Goal: Information Seeking & Learning: Check status

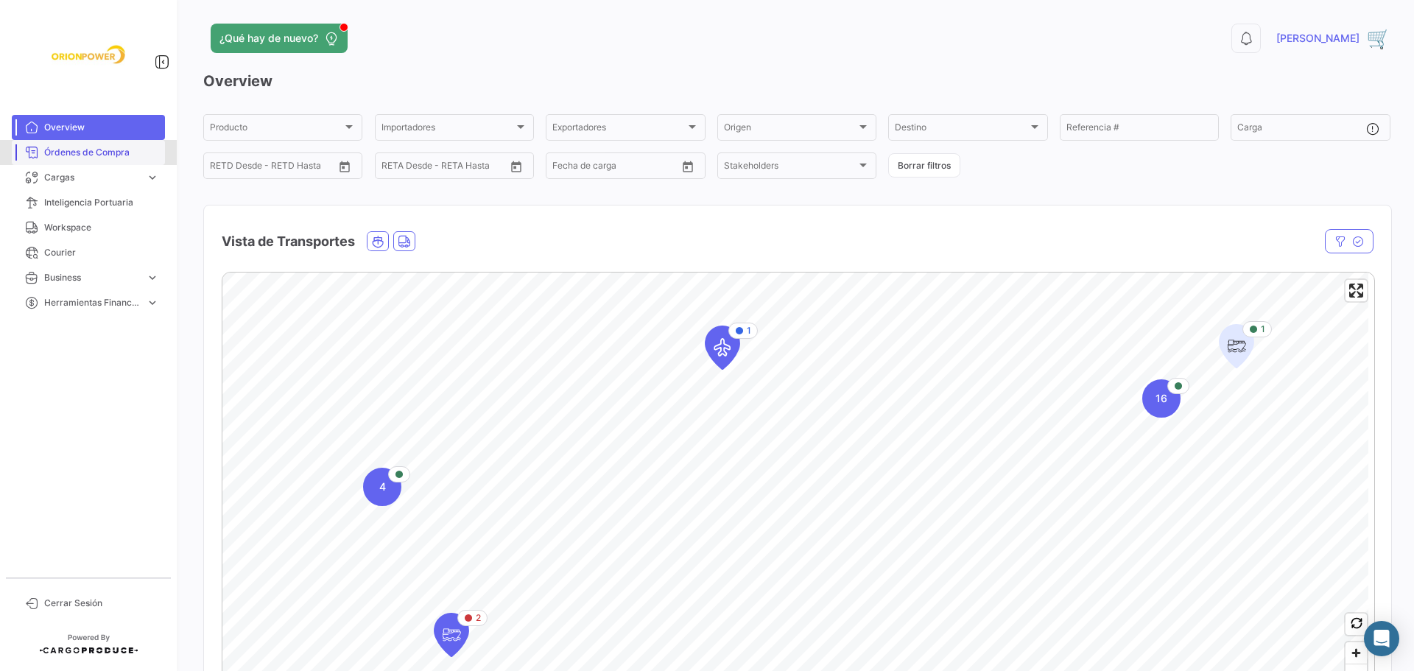
click at [84, 155] on span "Órdenes de Compra" at bounding box center [101, 152] width 115 height 13
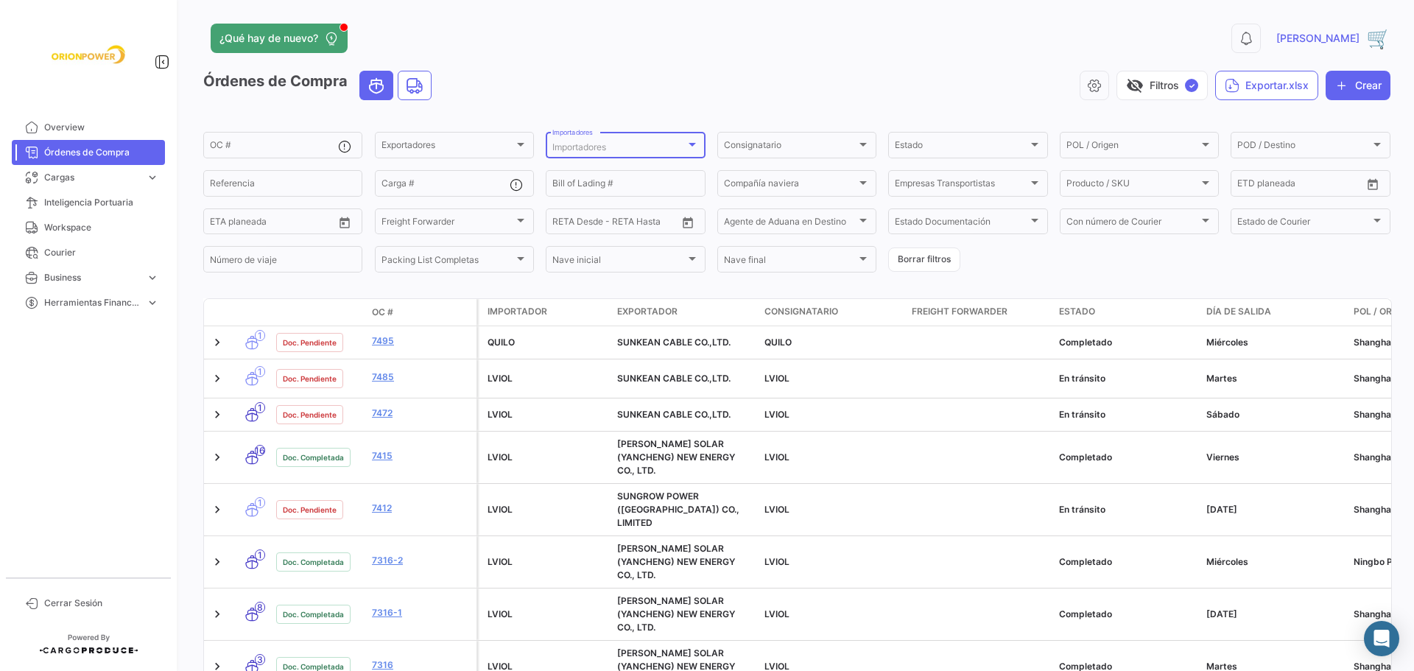
click at [695, 142] on div at bounding box center [692, 144] width 13 height 12
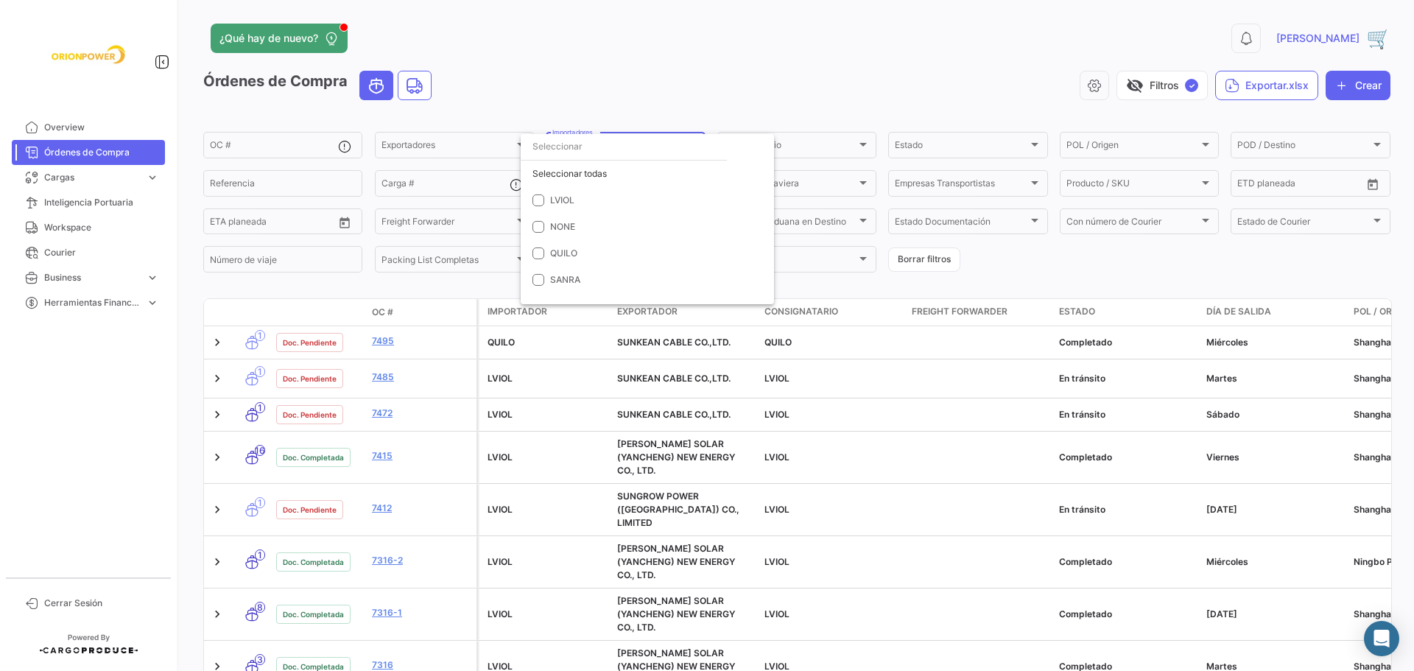
drag, startPoint x: 782, startPoint y: 90, endPoint x: 791, endPoint y: 106, distance: 18.8
click at [782, 91] on div at bounding box center [707, 335] width 1414 height 671
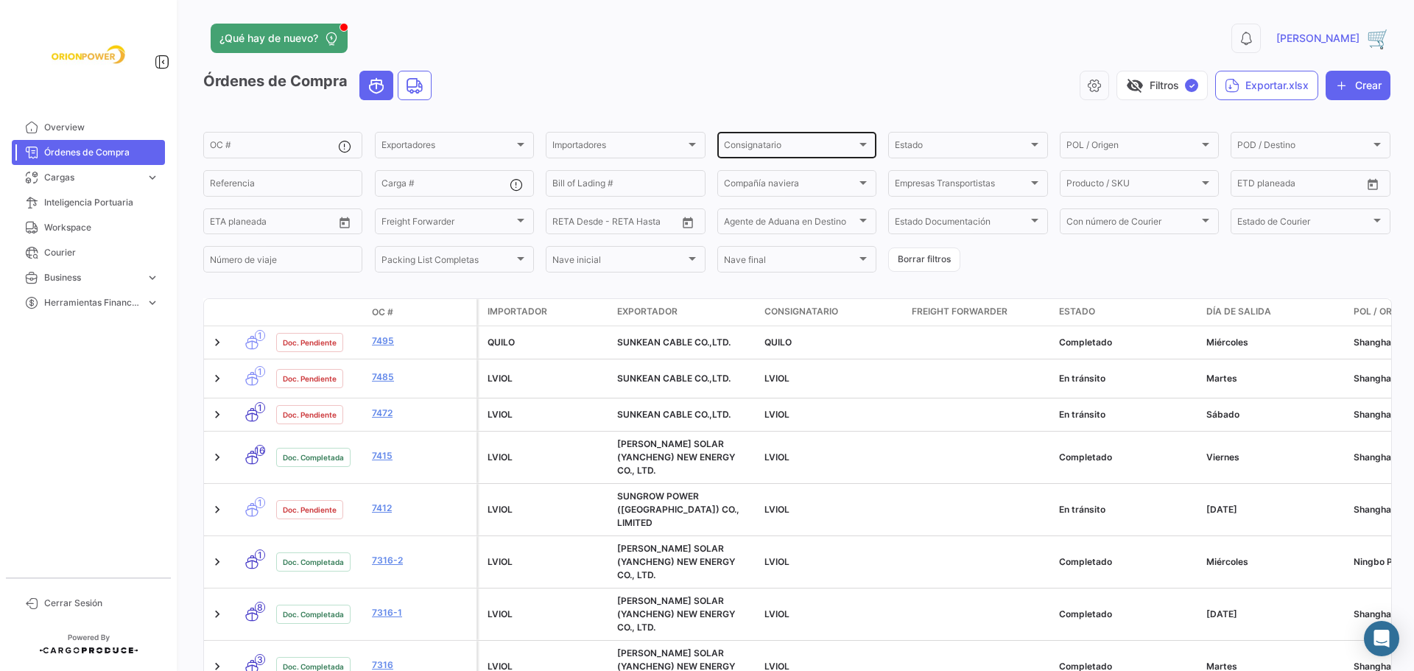
click at [860, 144] on div at bounding box center [863, 145] width 7 height 4
click at [745, 194] on span "LVIOL" at bounding box center [823, 200] width 206 height 13
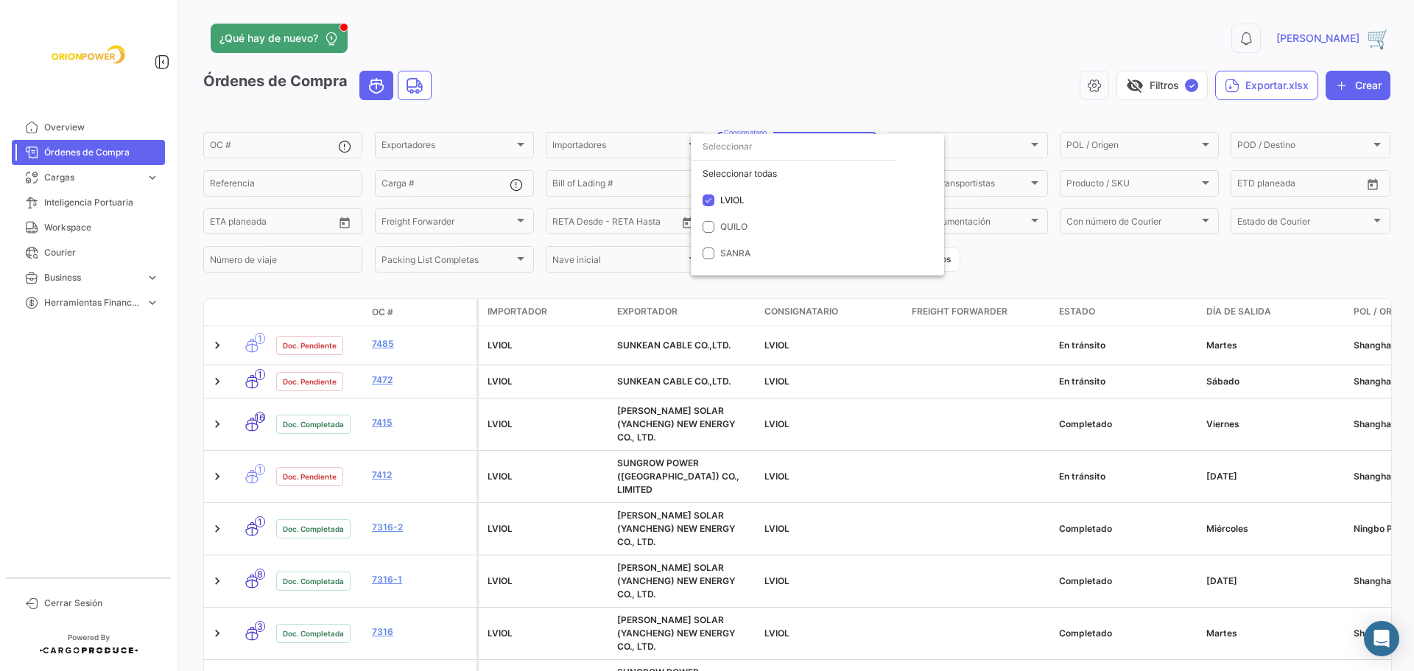
drag, startPoint x: 1409, startPoint y: 148, endPoint x: 1391, endPoint y: 220, distance: 74.3
click at [1391, 220] on div at bounding box center [707, 335] width 1414 height 671
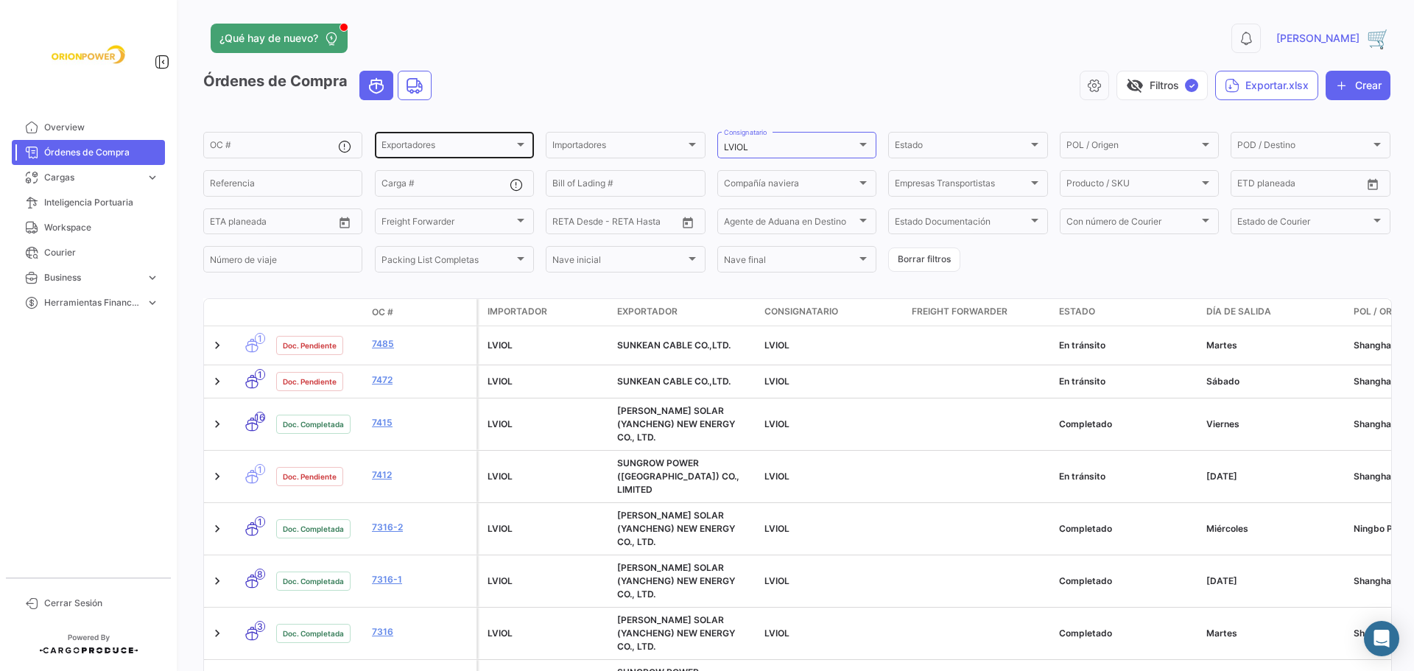
click at [522, 141] on div at bounding box center [520, 144] width 13 height 12
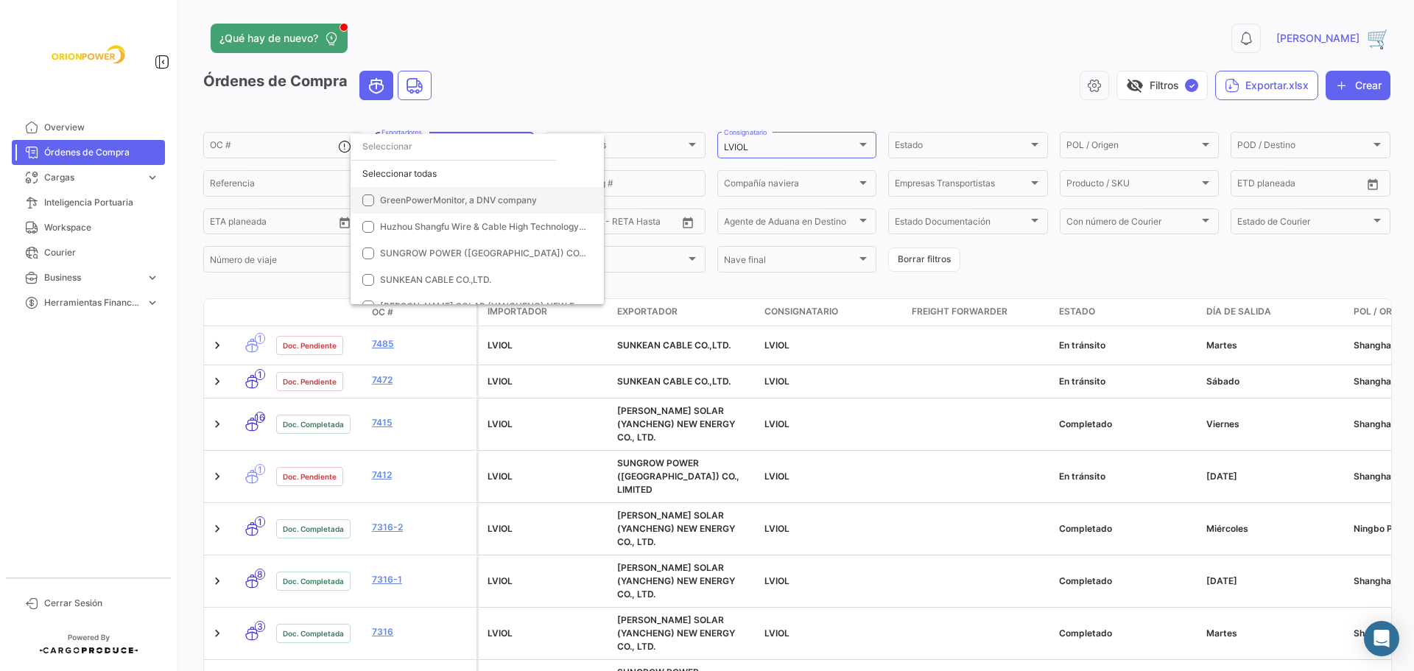
click at [474, 194] on span "GreenPowerMonitor, a DNV company" at bounding box center [483, 200] width 206 height 13
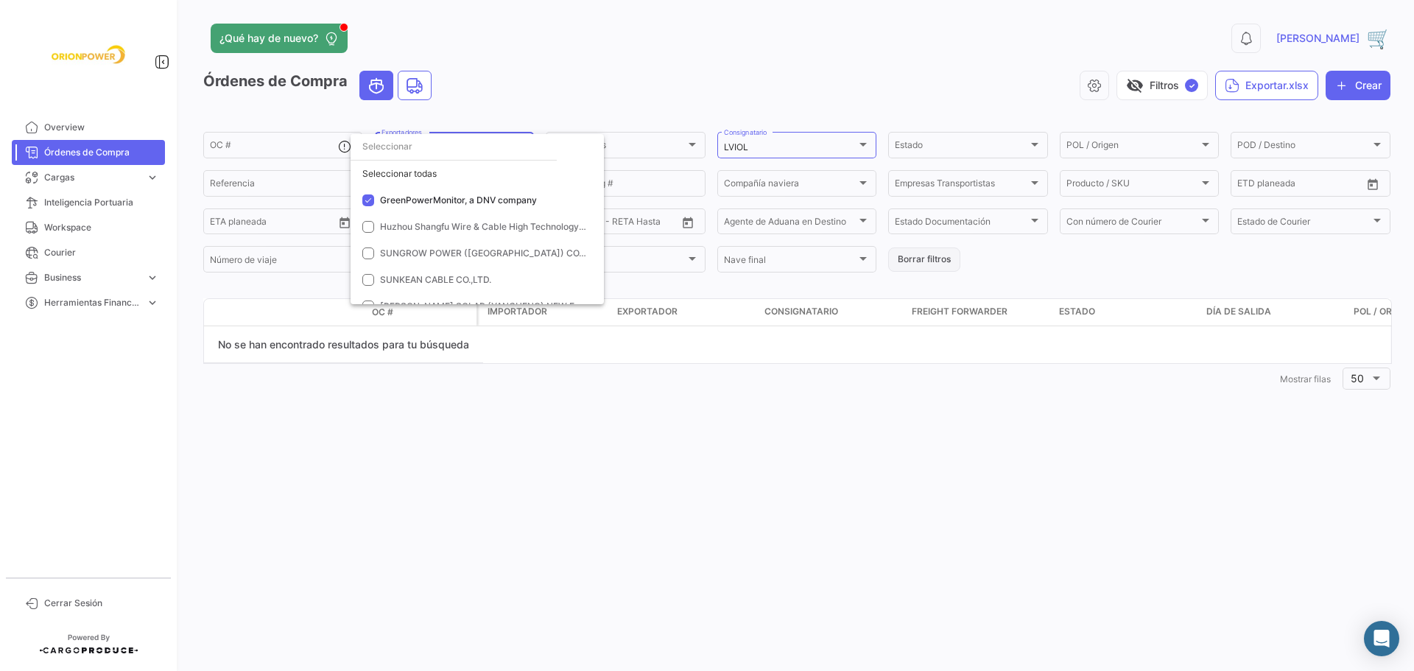
click at [933, 261] on div at bounding box center [707, 335] width 1414 height 671
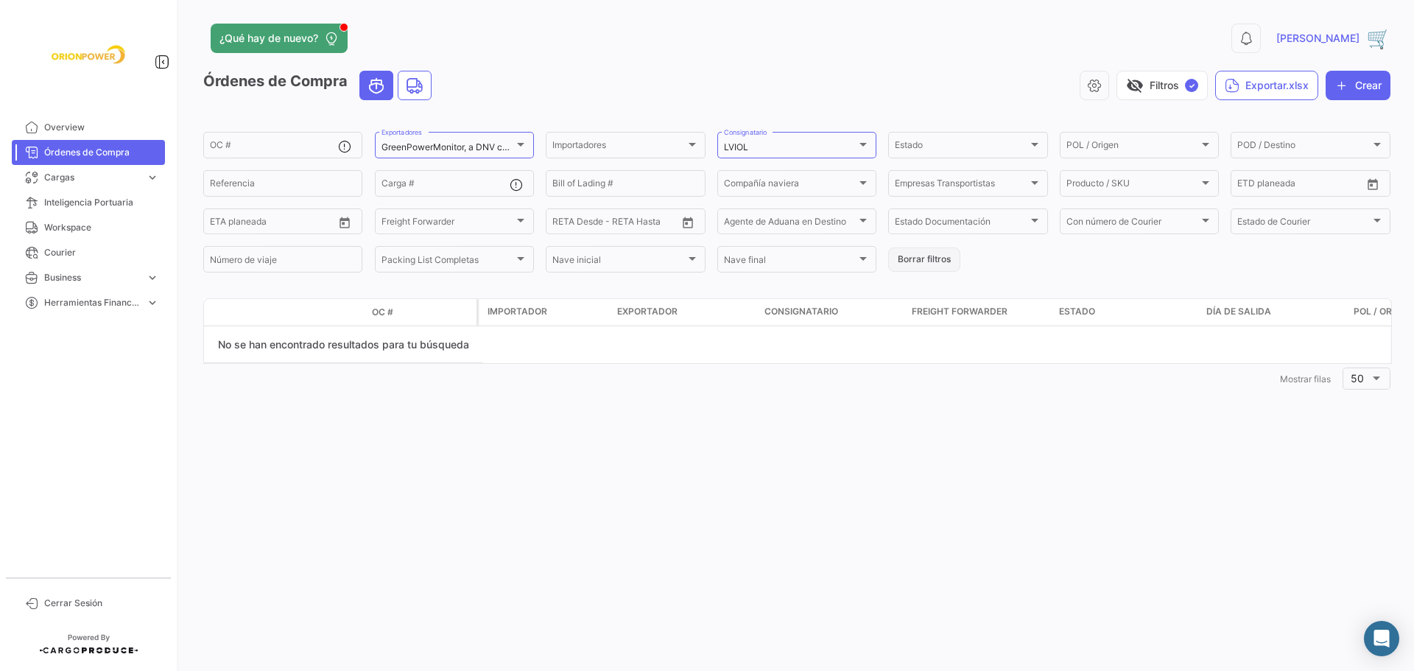
click at [936, 258] on button "Borrar filtros" at bounding box center [924, 260] width 72 height 24
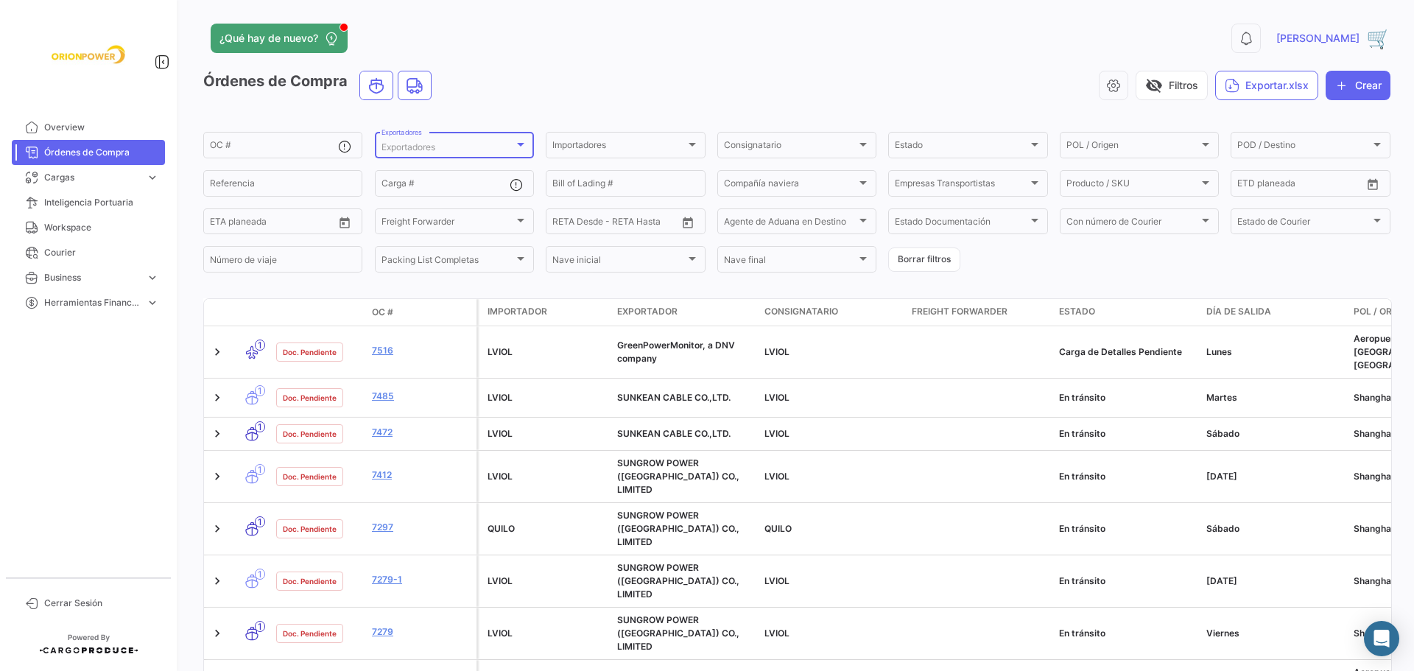
click at [521, 148] on div at bounding box center [520, 144] width 13 height 12
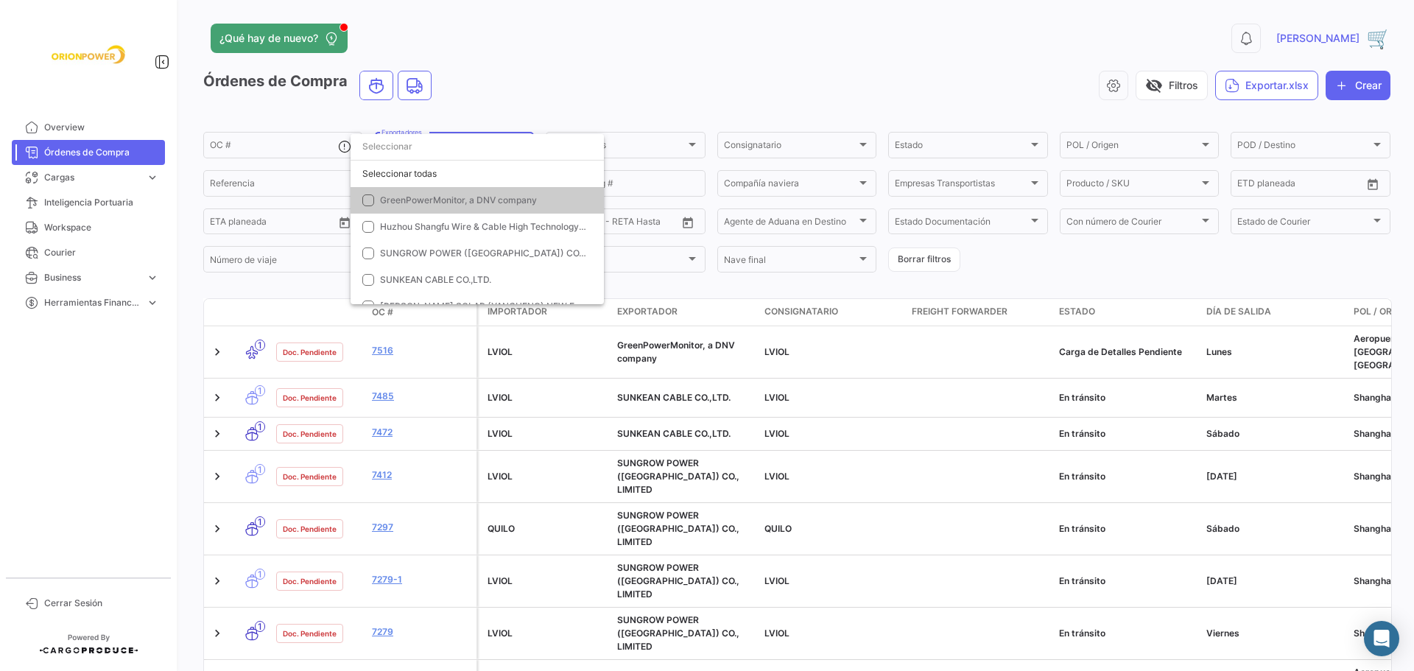
click at [434, 192] on mat-option "GreenPowerMonitor, a DNV company" at bounding box center [477, 200] width 253 height 27
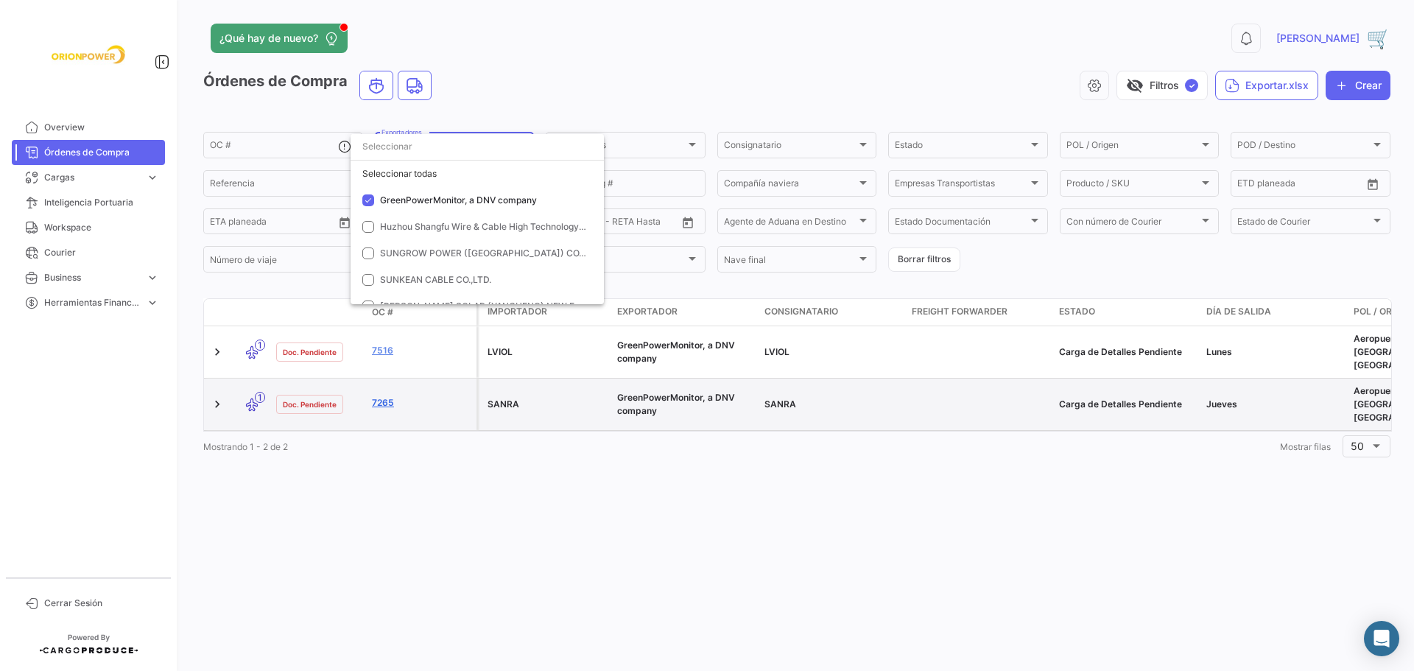
click at [379, 382] on div at bounding box center [707, 335] width 1414 height 671
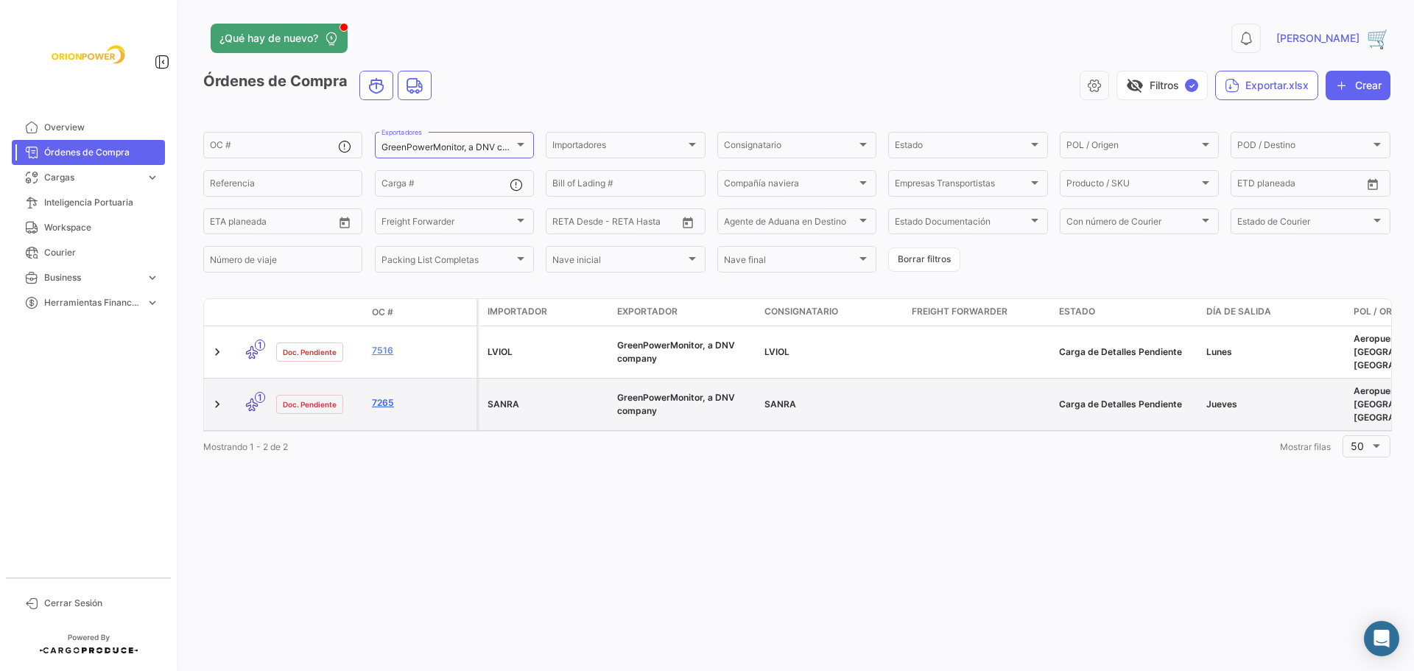
click at [386, 396] on link "7265" at bounding box center [421, 402] width 99 height 13
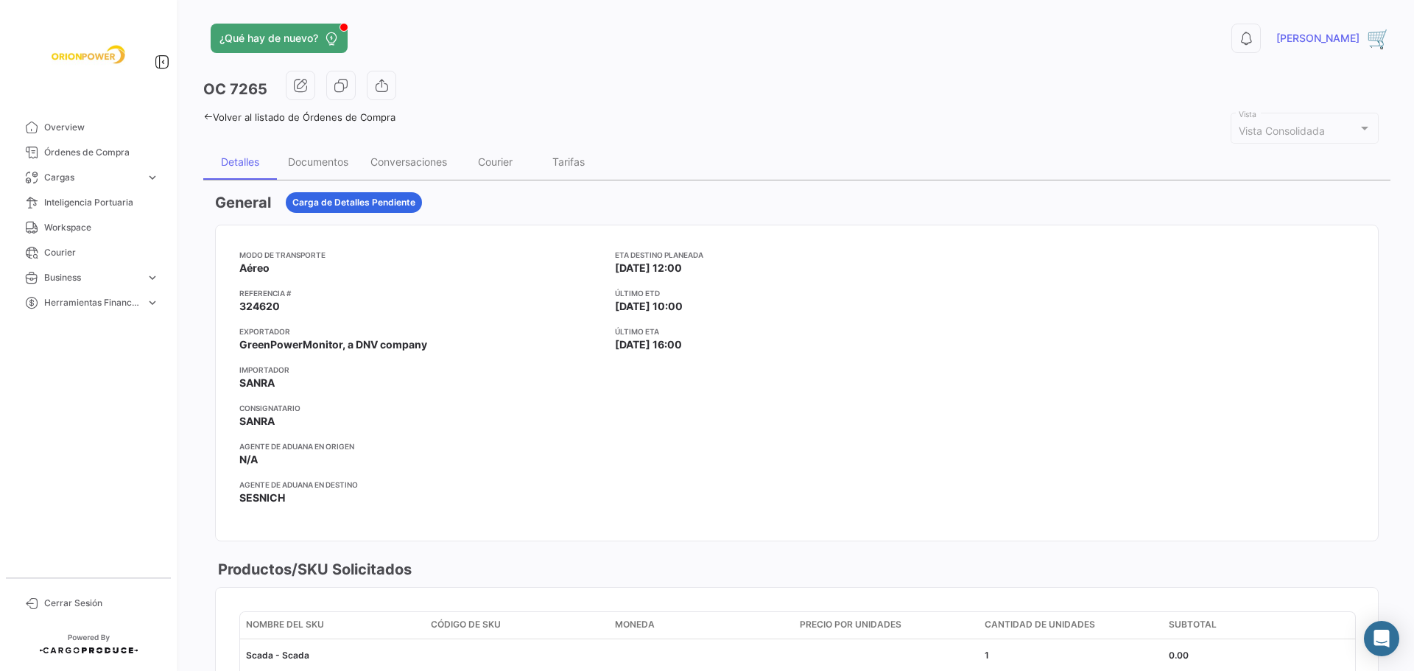
click at [208, 121] on icon at bounding box center [208, 117] width 10 height 10
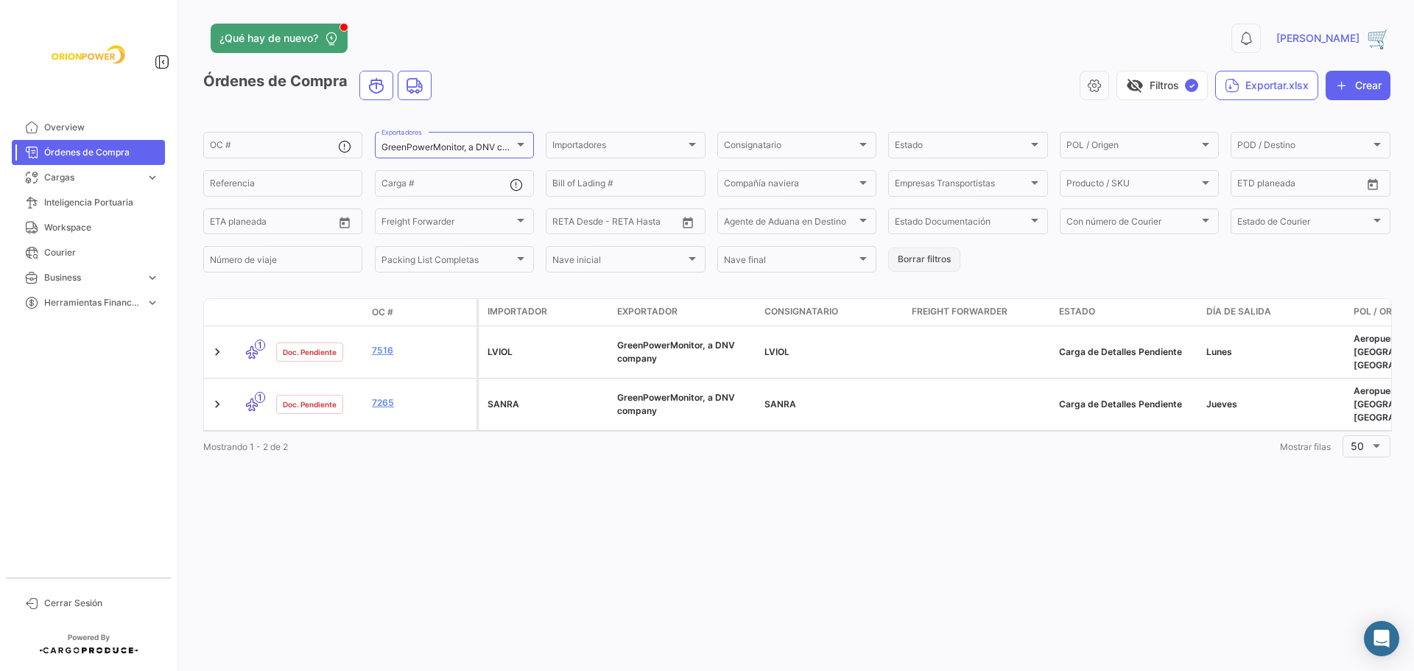
click at [926, 259] on button "Borrar filtros" at bounding box center [924, 260] width 72 height 24
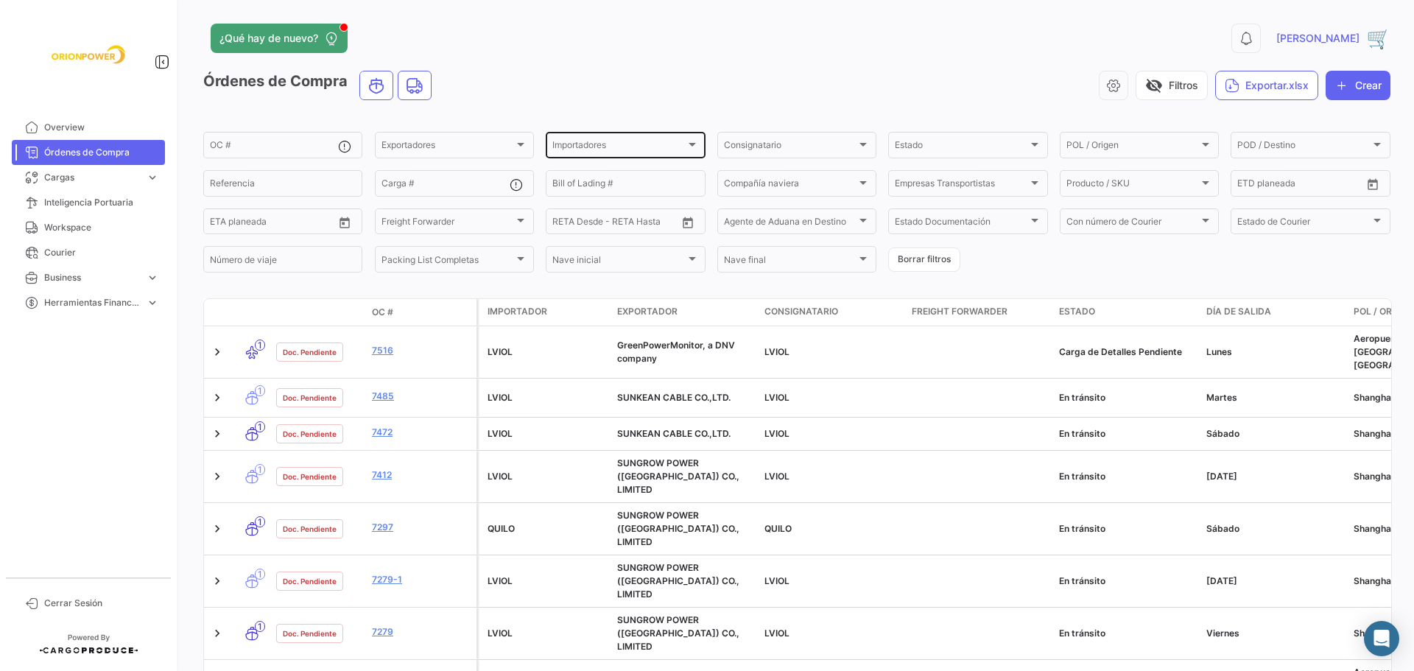
click at [689, 144] on div at bounding box center [692, 145] width 7 height 4
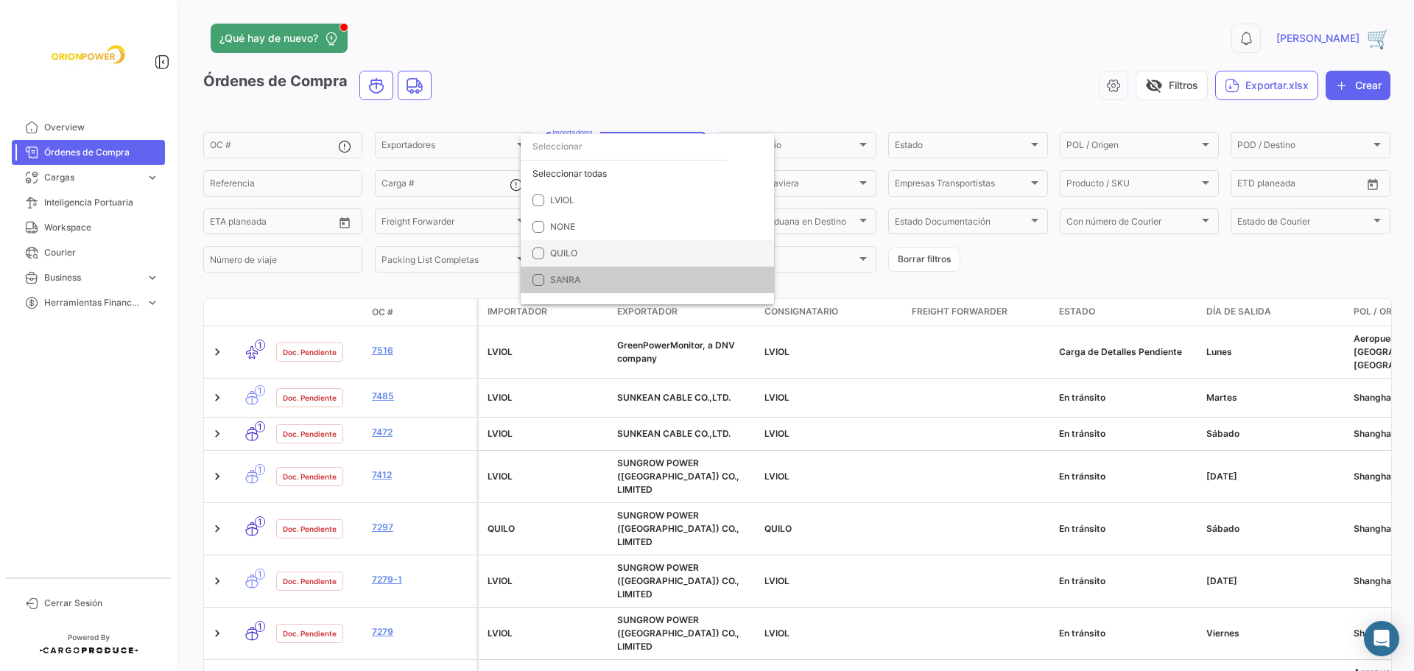
click at [578, 253] on span "QUILO" at bounding box center [653, 253] width 206 height 13
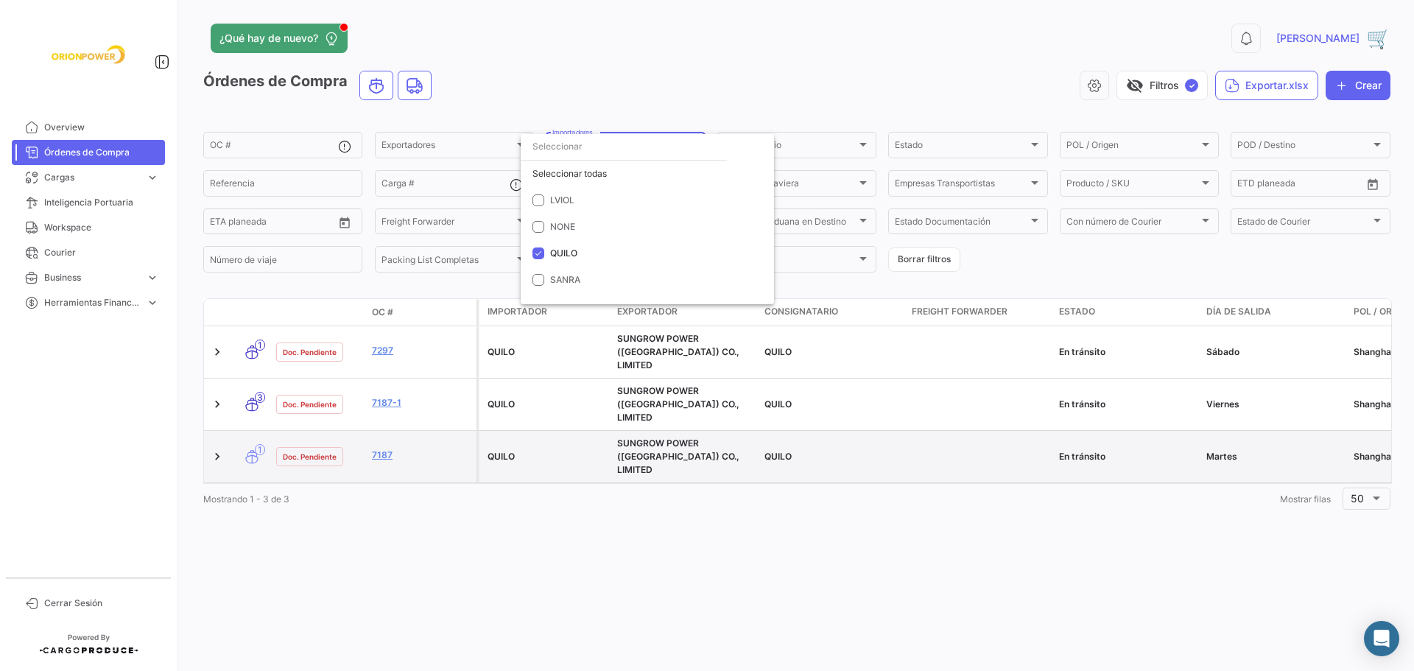
drag, startPoint x: 770, startPoint y: 450, endPoint x: 1307, endPoint y: 437, distance: 537.2
click at [1308, 437] on div at bounding box center [707, 335] width 1414 height 671
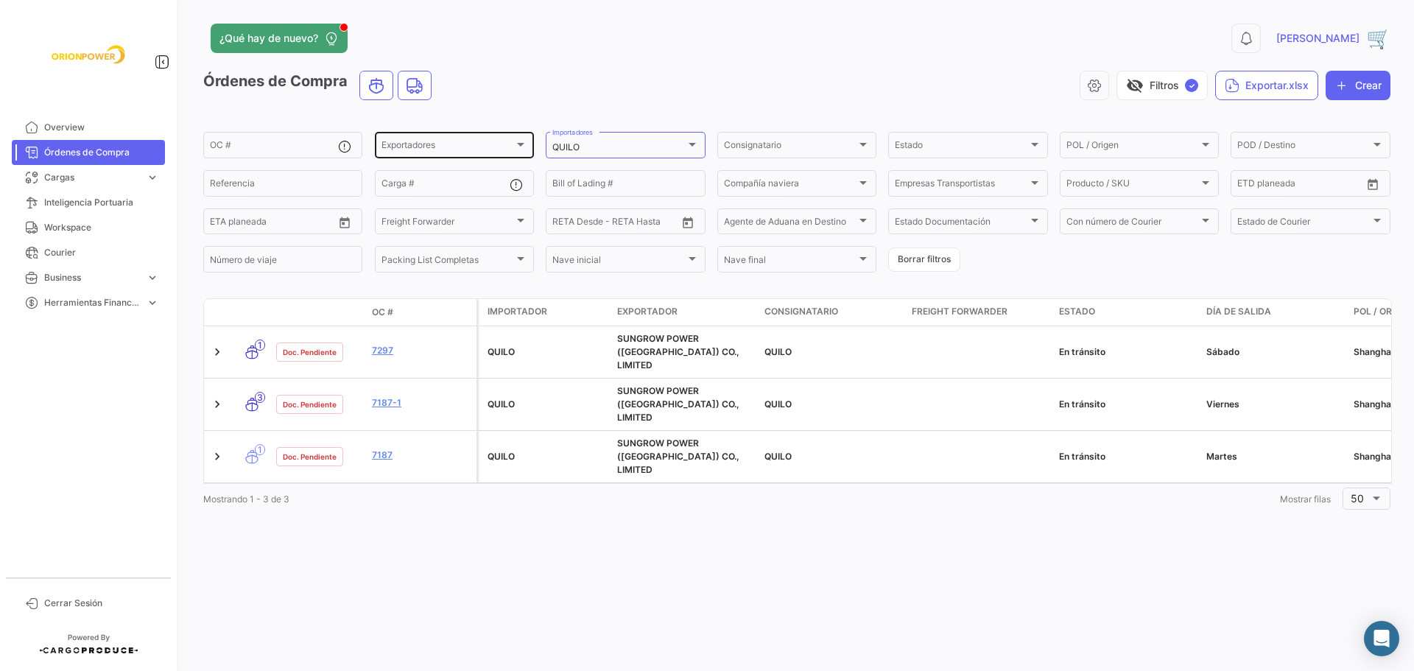
click at [519, 141] on div at bounding box center [520, 144] width 13 height 12
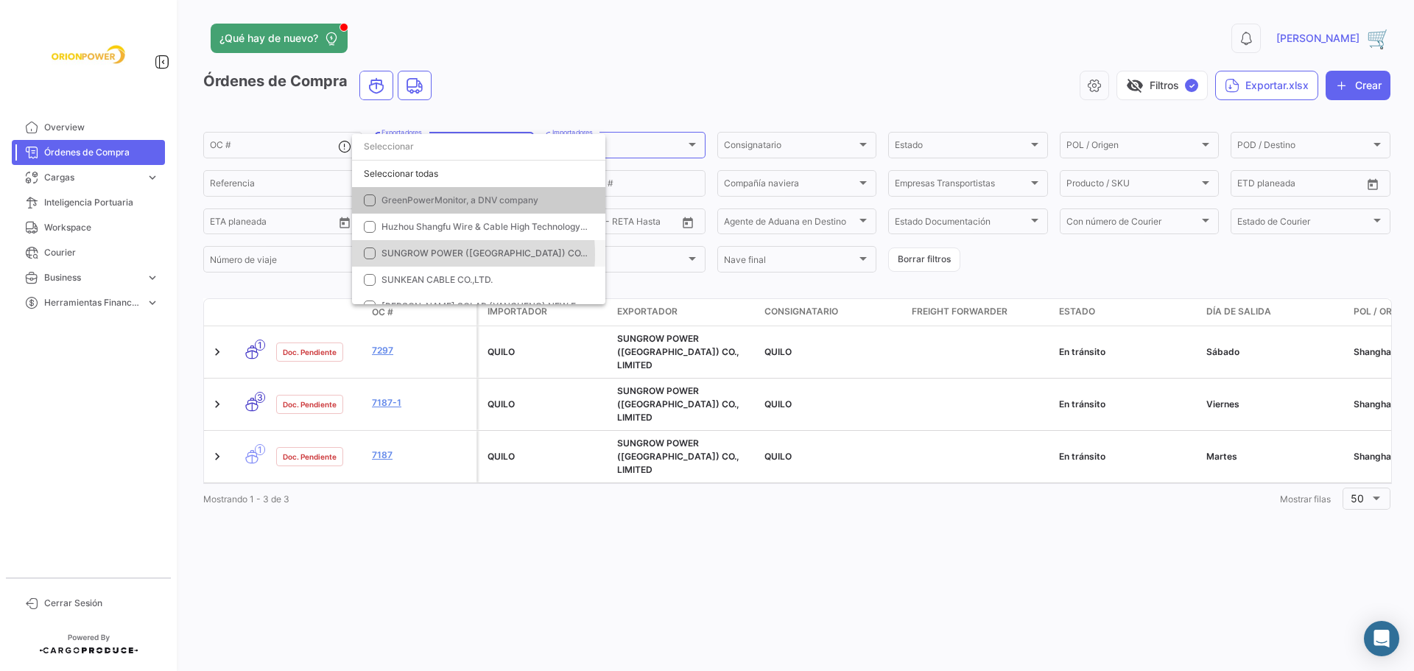
click at [427, 255] on span "SUNGROW POWER ([GEOGRAPHIC_DATA]) CO., LIMITED" at bounding box center [502, 253] width 241 height 11
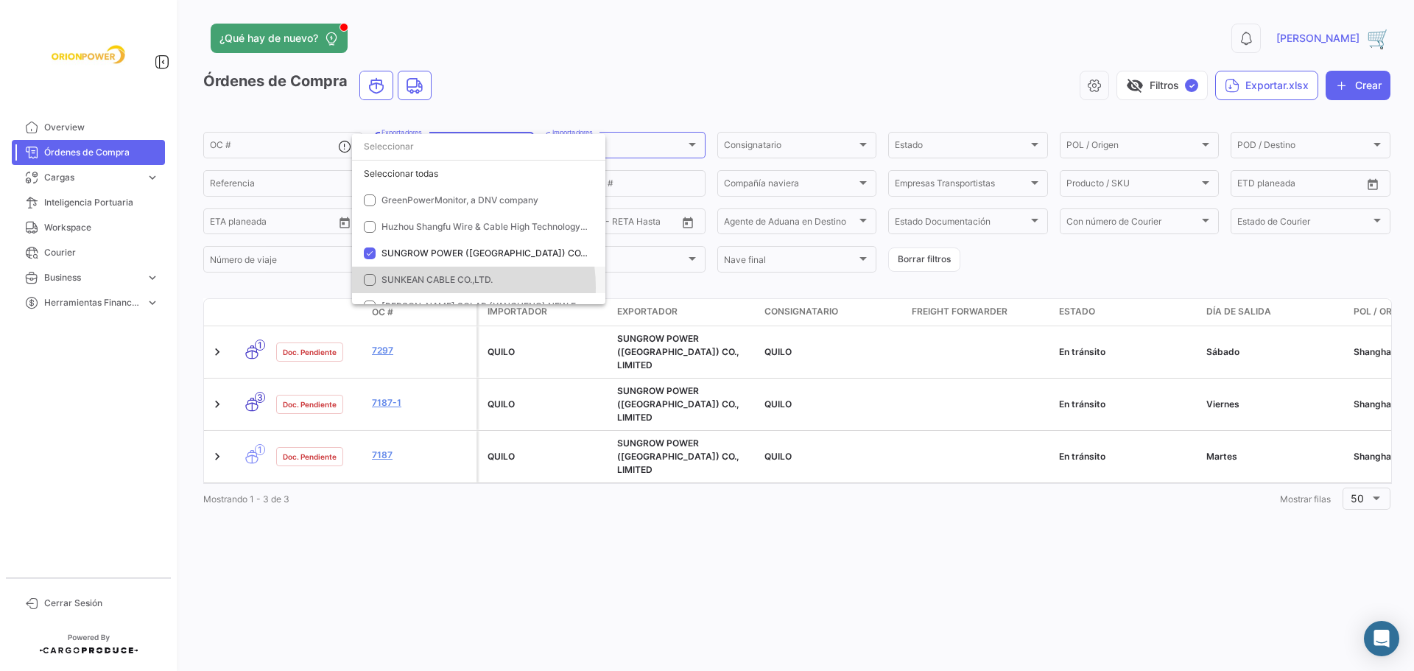
click at [443, 287] on mat-option "SUNKEAN CABLE CO.,LTD." at bounding box center [478, 280] width 253 height 27
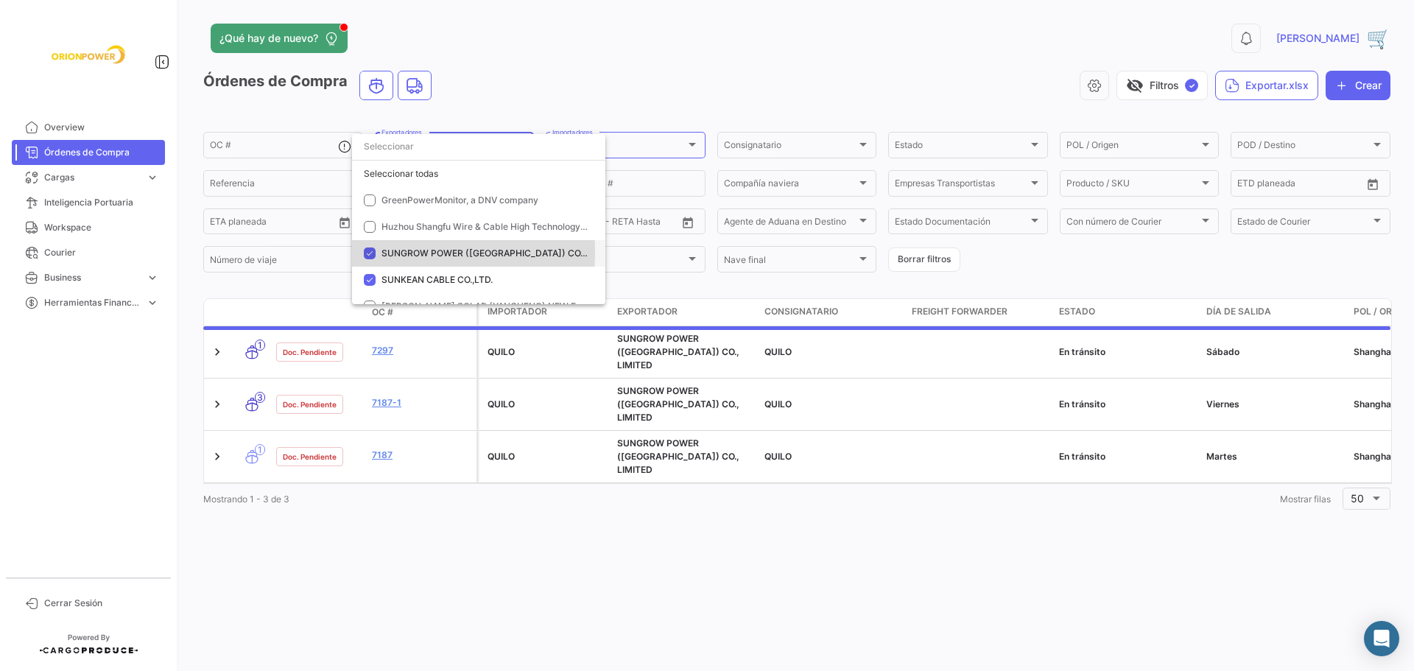
click at [373, 253] on mat-pseudo-checkbox at bounding box center [370, 254] width 12 height 12
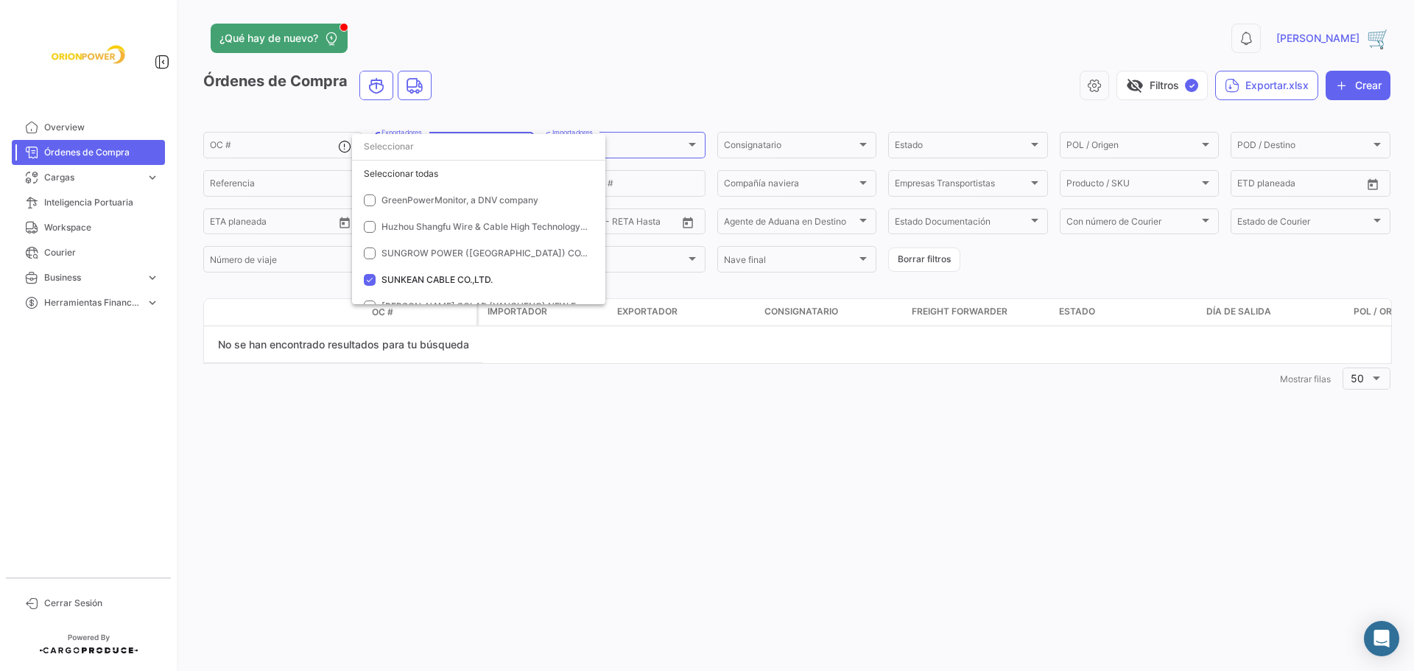
click at [639, 424] on div at bounding box center [707, 335] width 1414 height 671
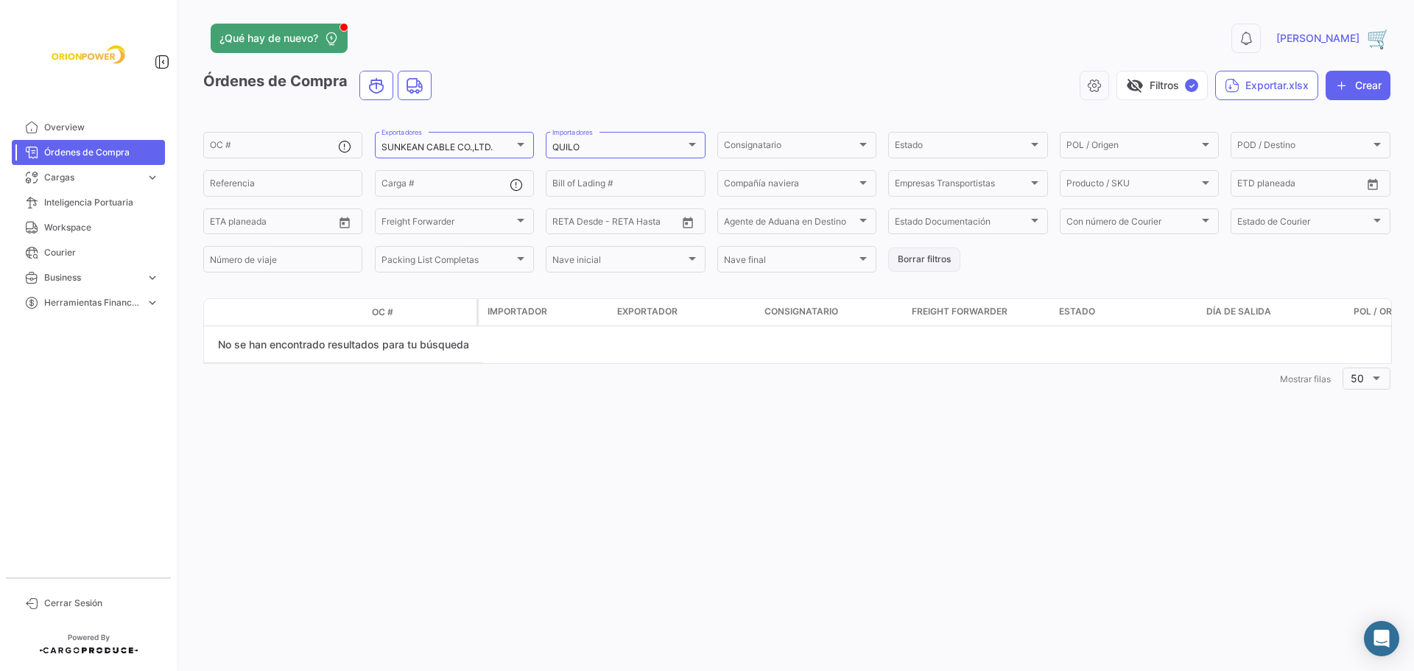
click at [913, 257] on button "Borrar filtros" at bounding box center [924, 260] width 72 height 24
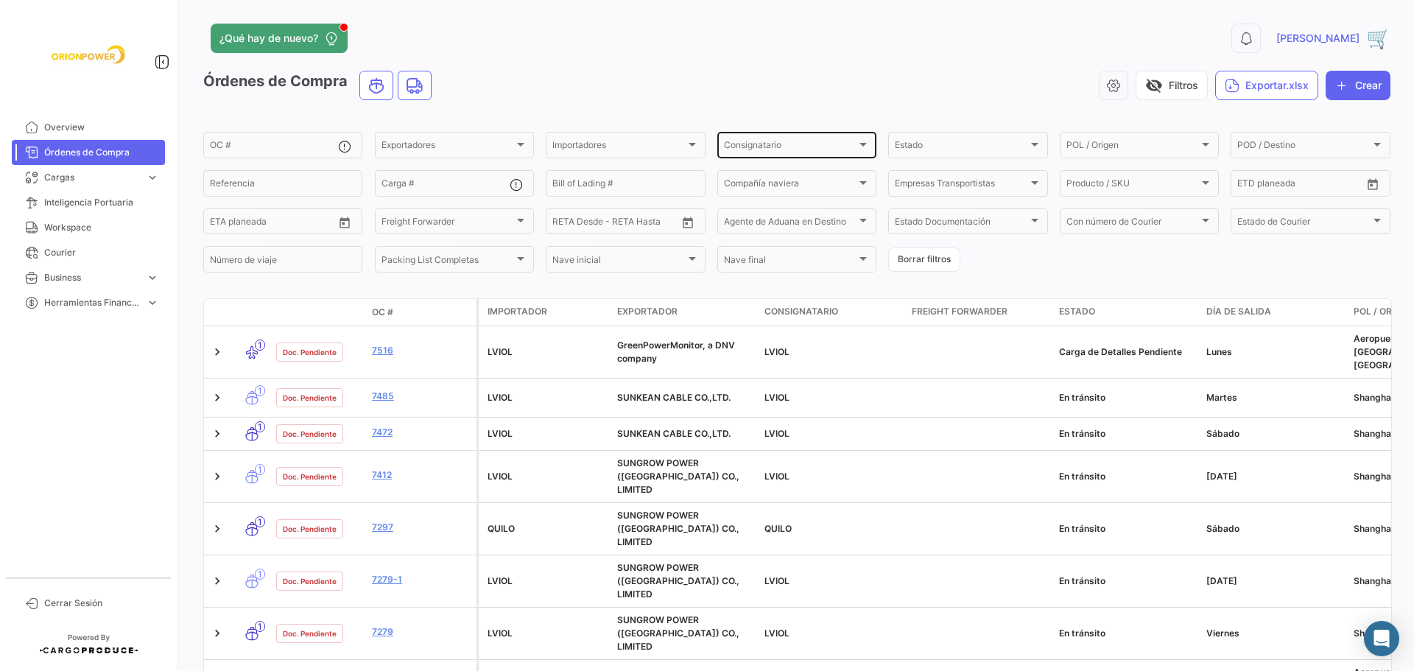
click at [857, 140] on div at bounding box center [863, 144] width 13 height 12
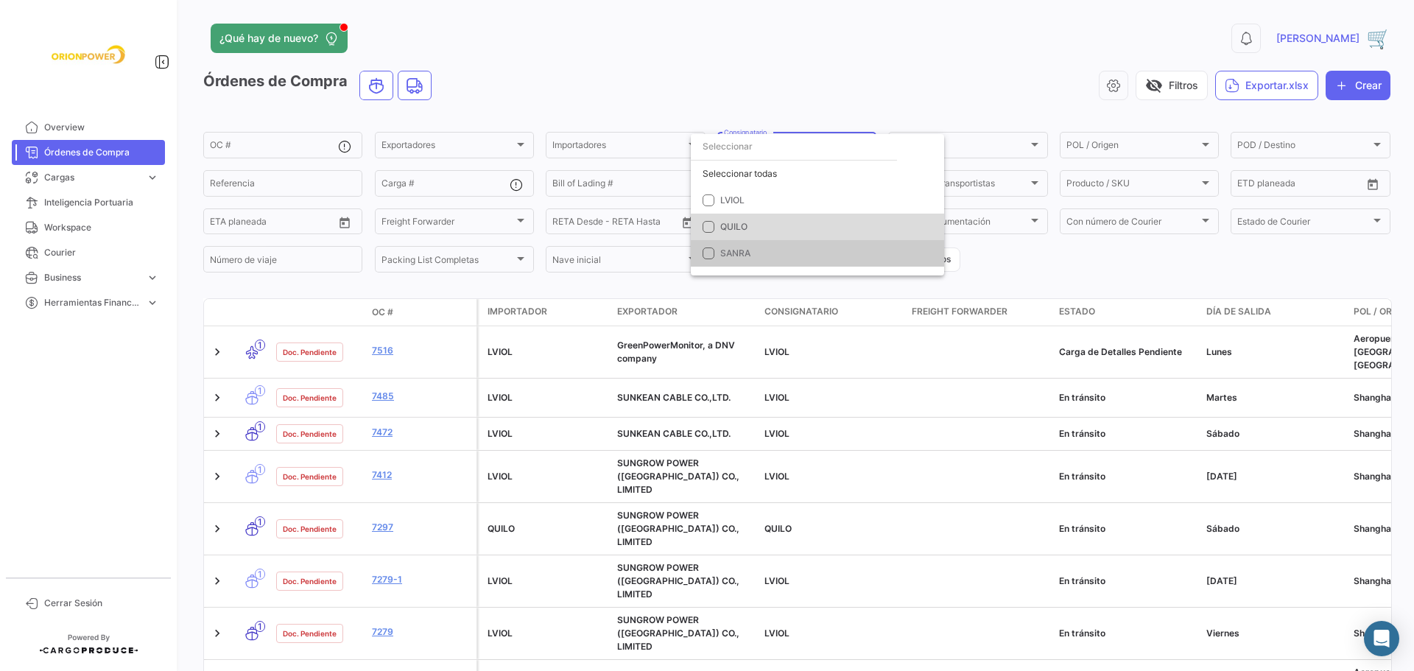
click at [750, 223] on span "QUILO" at bounding box center [823, 226] width 206 height 13
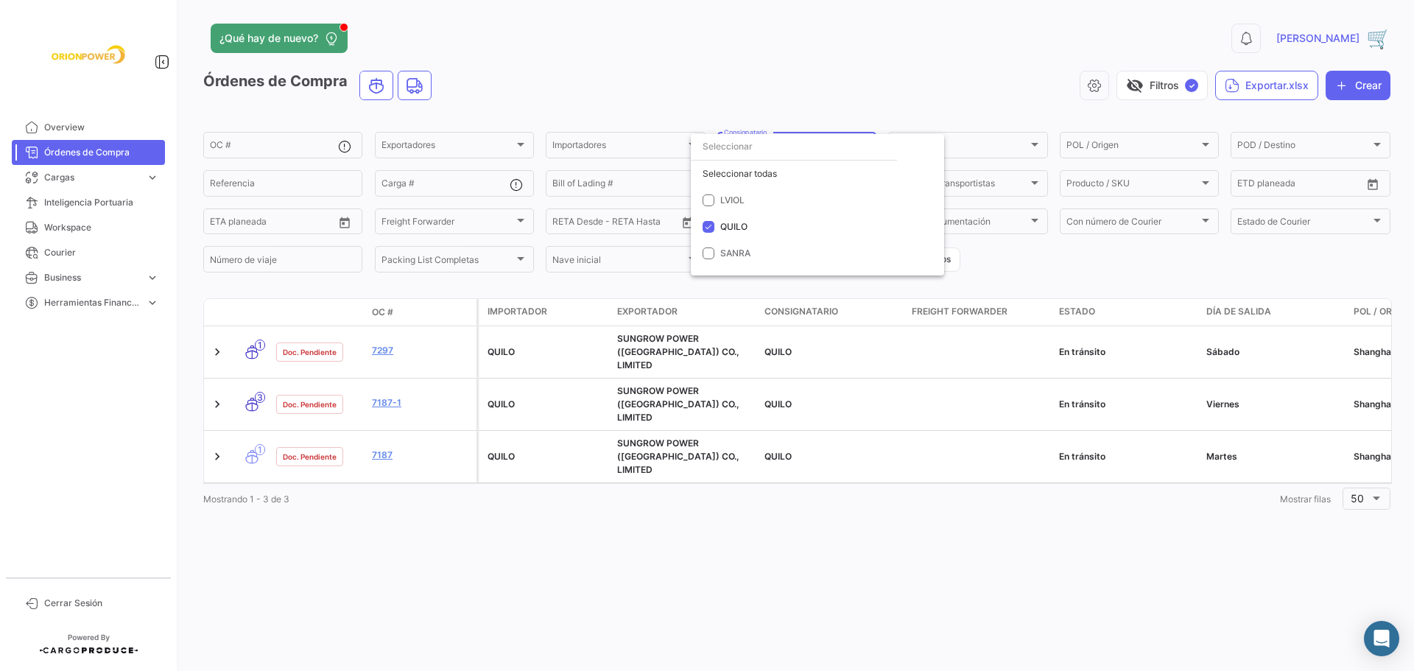
click at [944, 585] on div at bounding box center [707, 335] width 1414 height 671
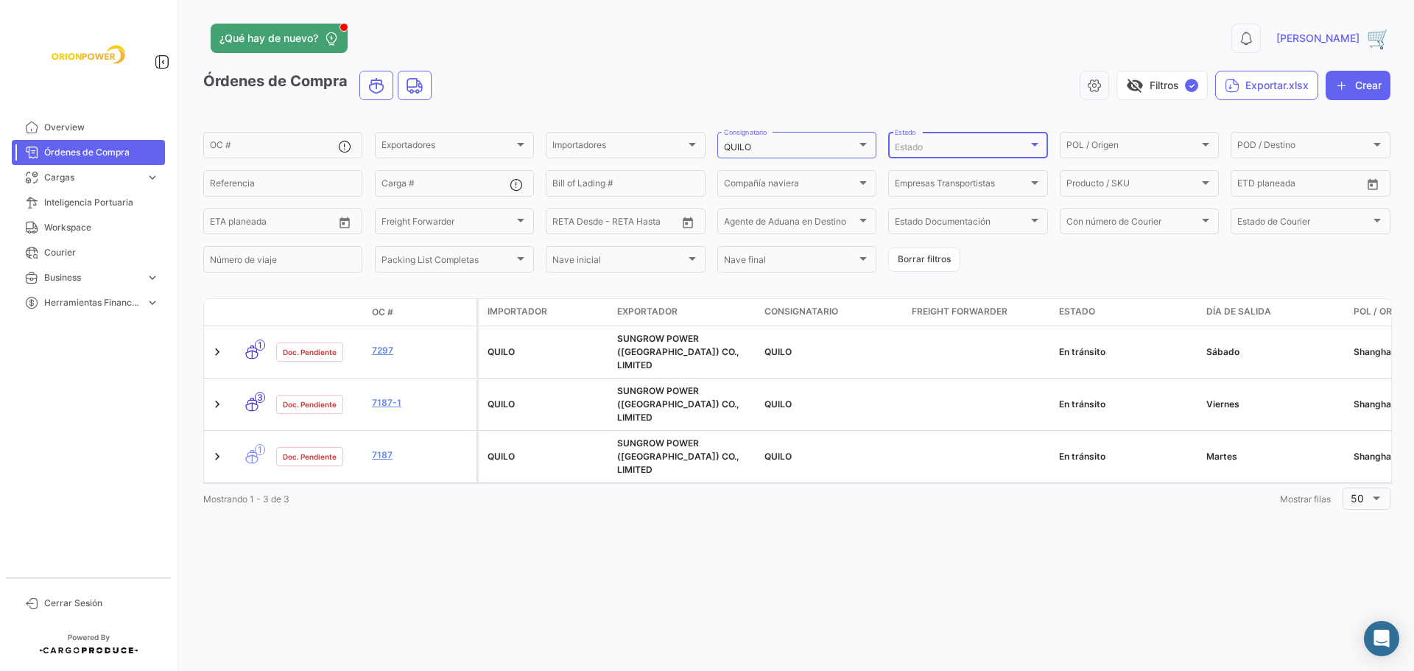
click at [1034, 146] on div at bounding box center [1034, 145] width 7 height 4
click at [916, 541] on div at bounding box center [707, 335] width 1414 height 671
